Goal: Transaction & Acquisition: Obtain resource

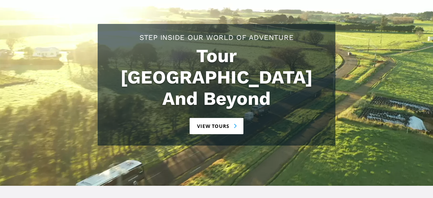
scroll to position [91, 0]
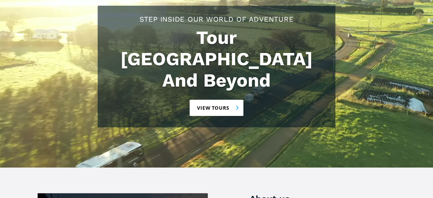
click at [217, 100] on link "View tours" at bounding box center [217, 108] width 54 height 16
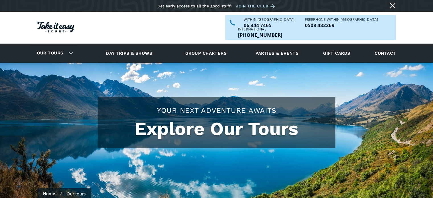
click at [52, 46] on link "Our tours" at bounding box center [50, 52] width 35 height 13
checkbox input "true"
click at [55, 46] on link "Our tours" at bounding box center [50, 52] width 35 height 13
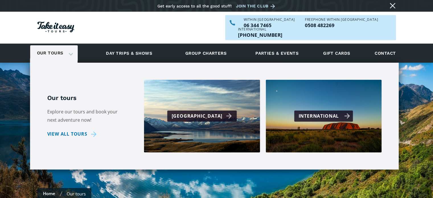
click at [319, 112] on div "International" at bounding box center [325, 116] width 52 height 8
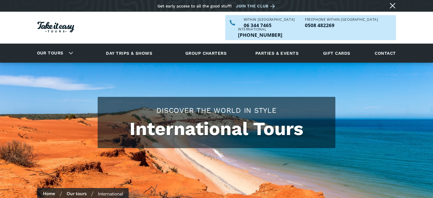
checkbox input "true"
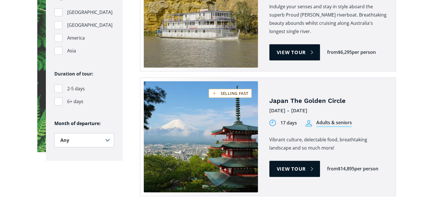
scroll to position [444, 0]
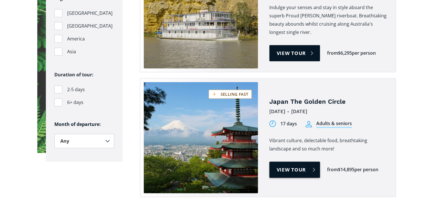
click at [301, 161] on link "View tour" at bounding box center [294, 169] width 51 height 16
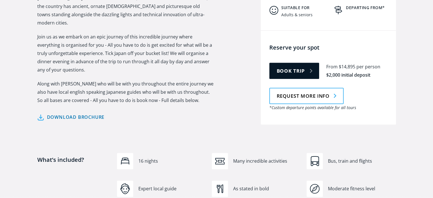
scroll to position [308, 0]
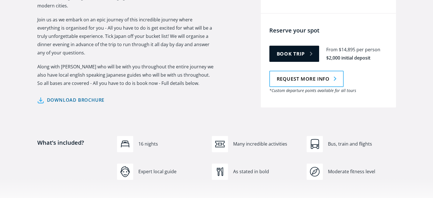
click at [80, 96] on link "Download brochure" at bounding box center [70, 100] width 67 height 8
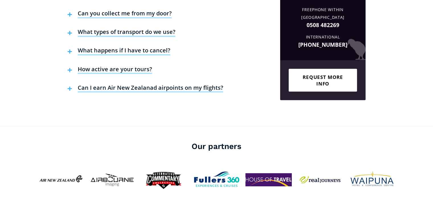
scroll to position [1014, 0]
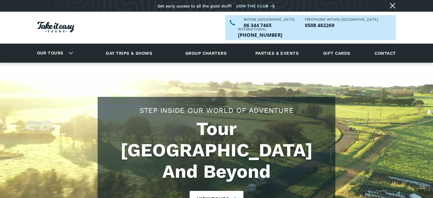
scroll to position [91, 0]
